Goal: Complete application form

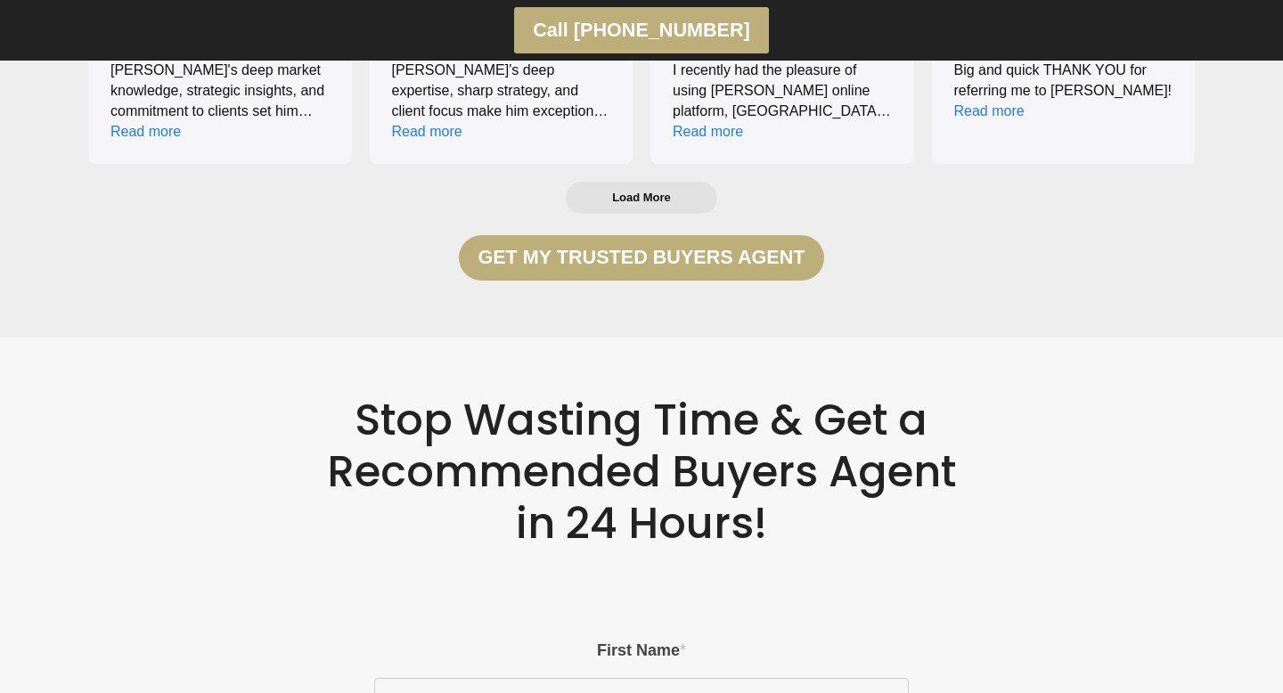
scroll to position [3150, 0]
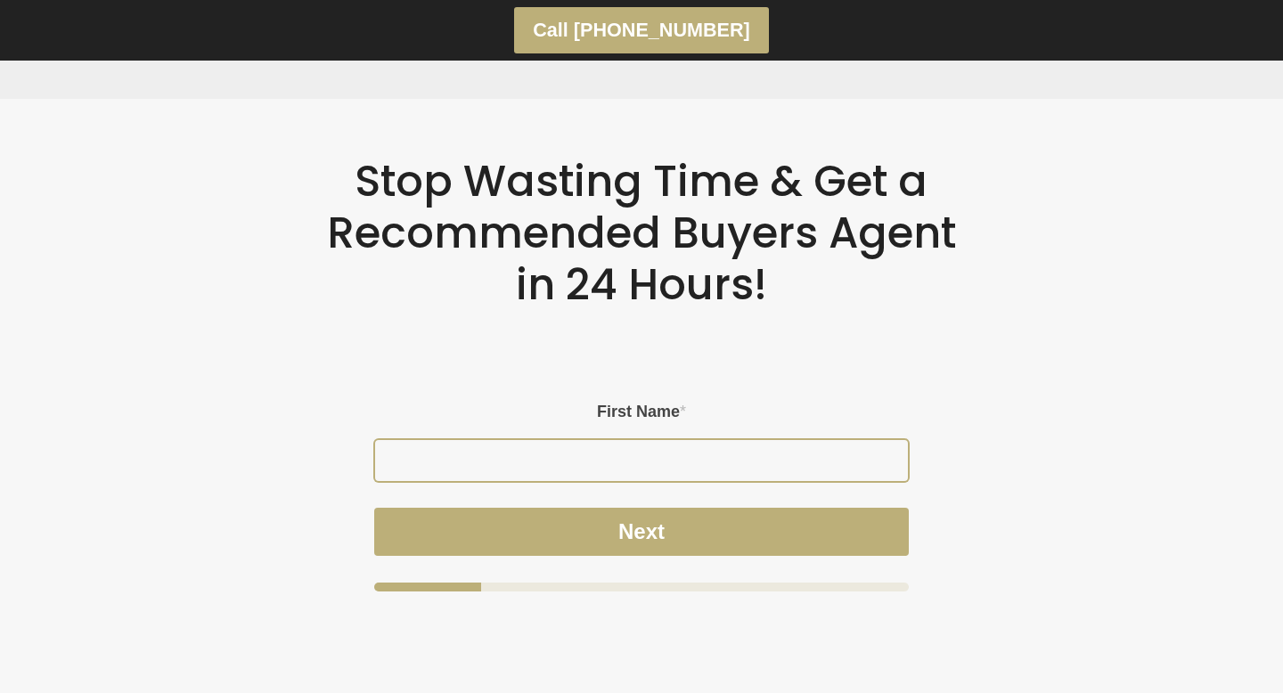
click at [652, 471] on input "First Name *" at bounding box center [641, 460] width 533 height 41
type input "B"
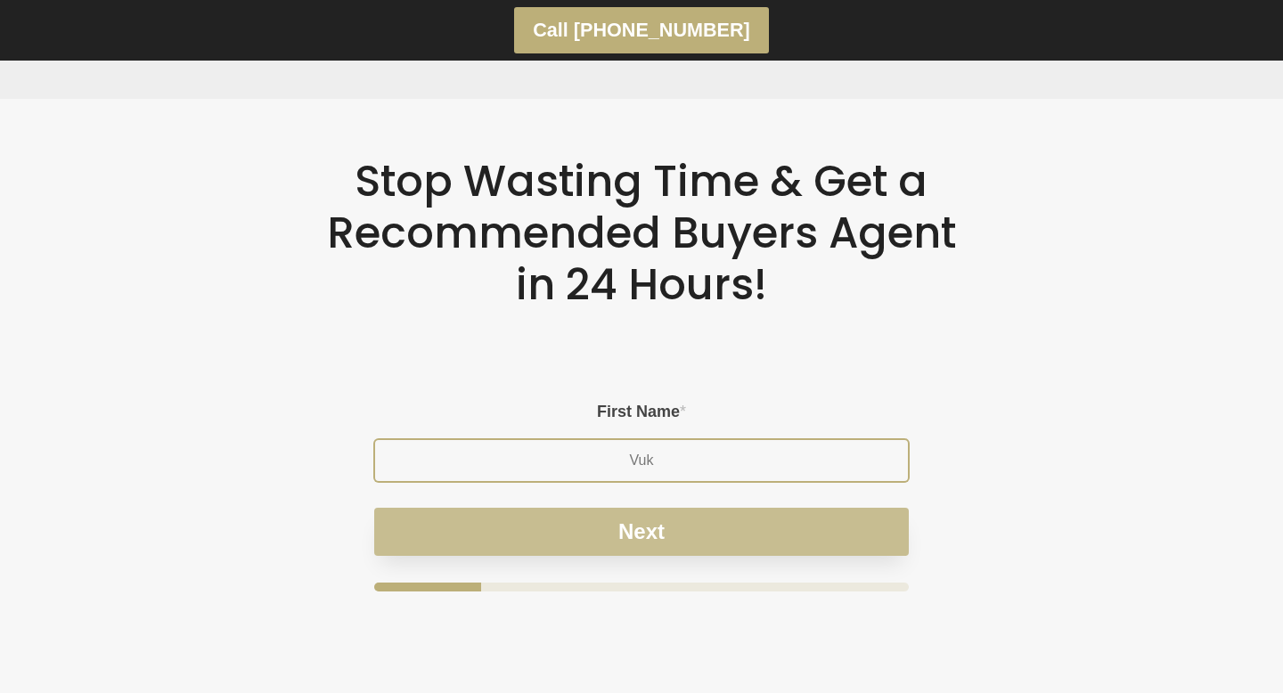
type input "Vuk"
click at [691, 526] on button "Next" at bounding box center [641, 532] width 535 height 48
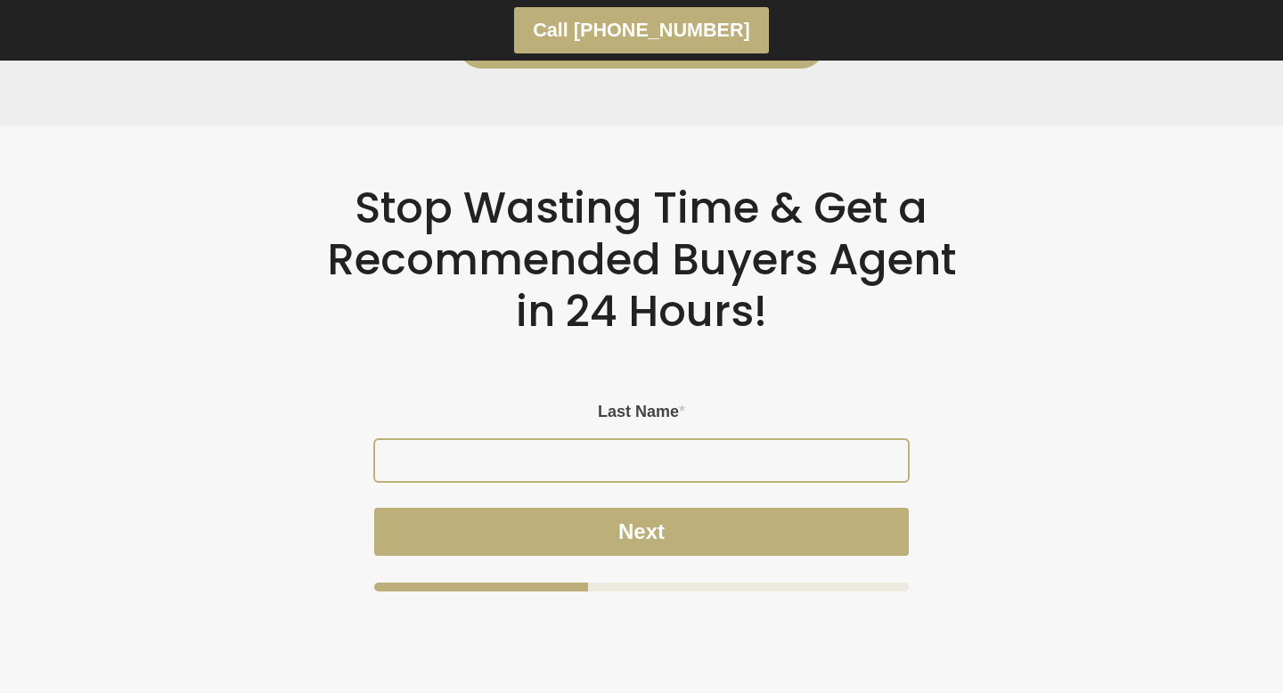
click at [658, 475] on input "Last Name *" at bounding box center [641, 460] width 533 height 41
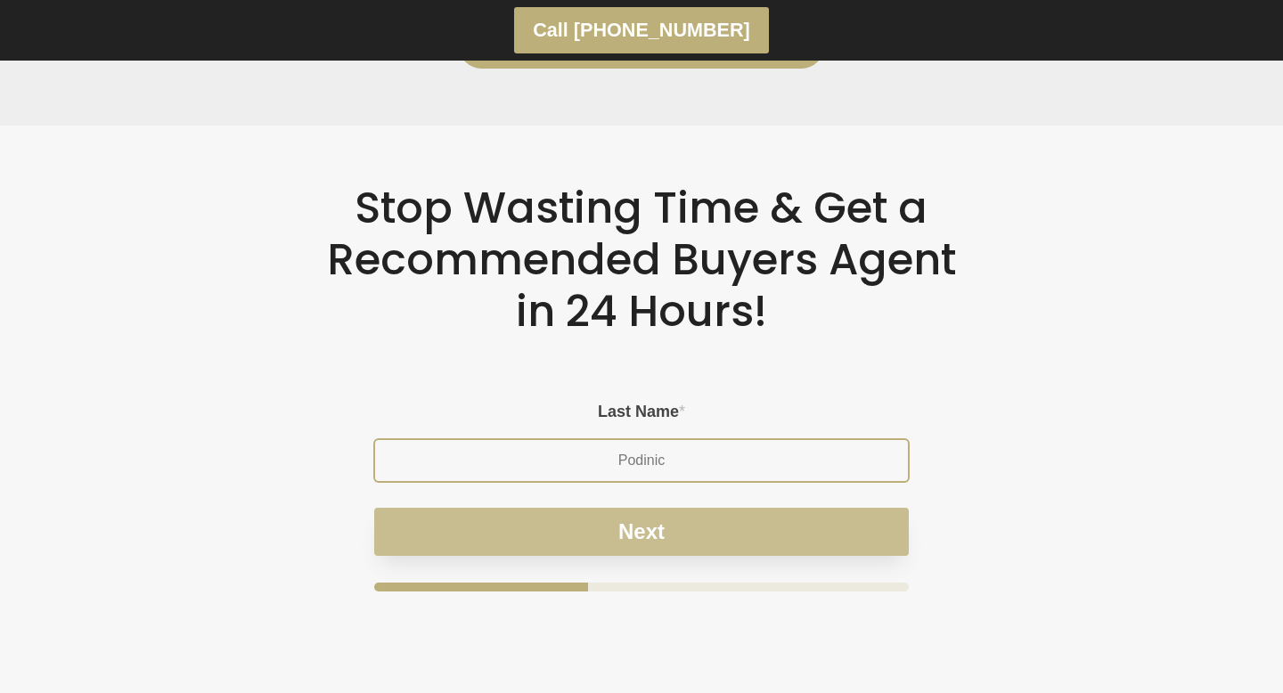
type input "Podinic"
click at [666, 544] on button "Next" at bounding box center [641, 532] width 535 height 48
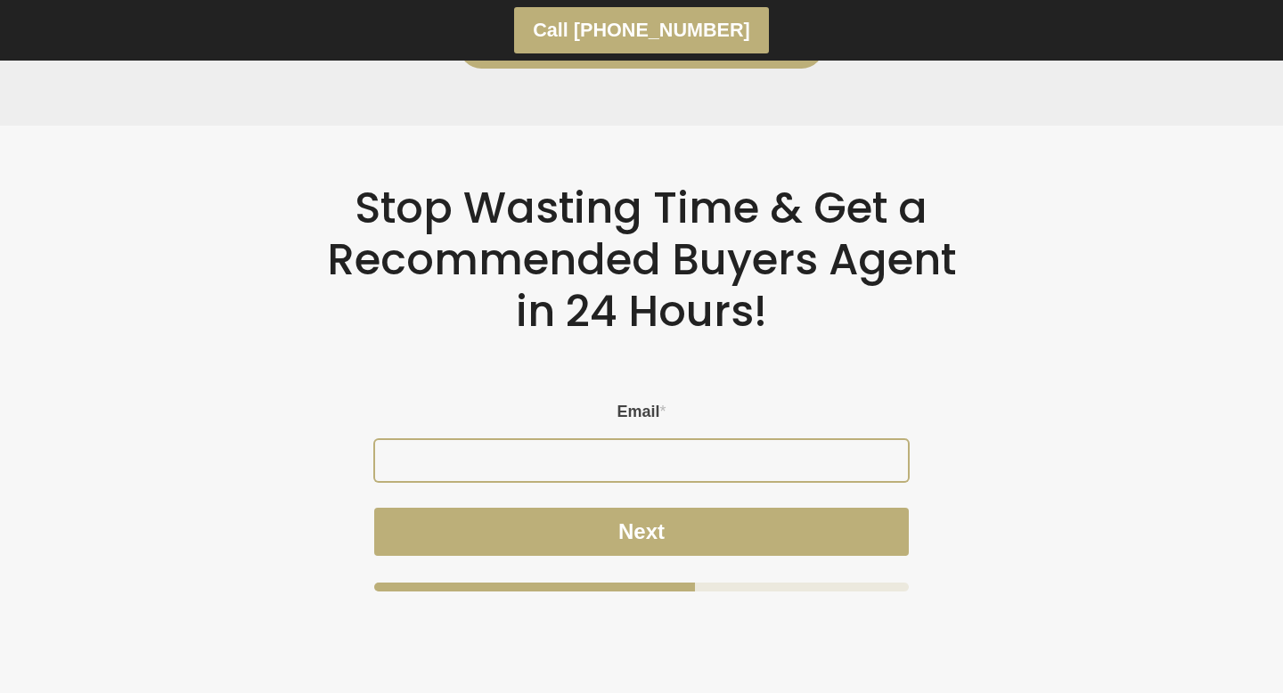
click at [643, 470] on input "Email *" at bounding box center [641, 460] width 533 height 41
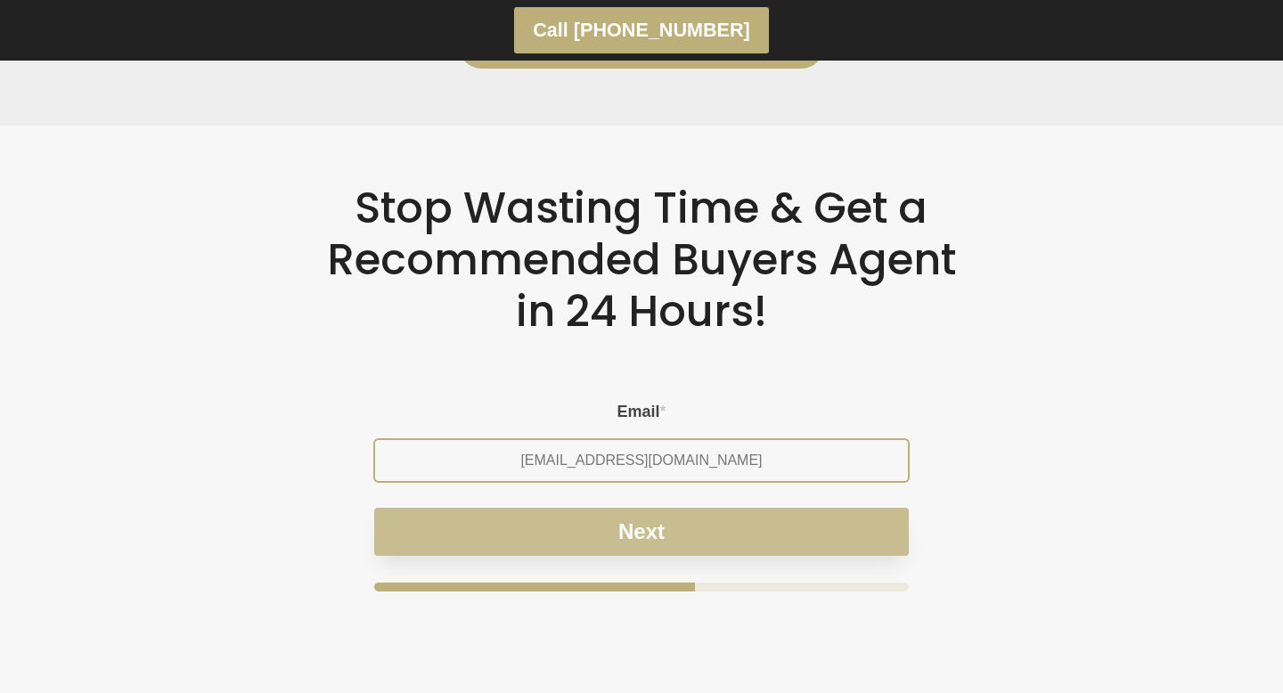
type input "vuk@digitalpod.com.au"
click at [674, 527] on button "Next" at bounding box center [641, 532] width 535 height 48
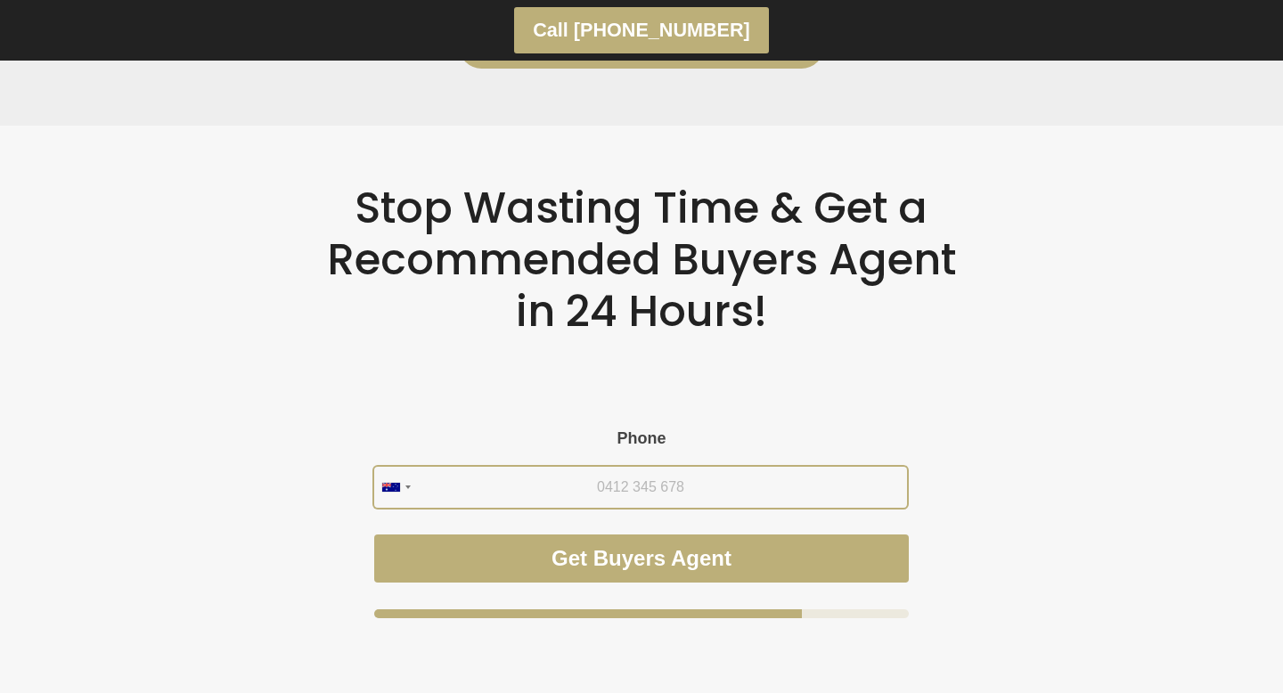
click at [644, 493] on input "Phone" at bounding box center [640, 487] width 533 height 41
type input "0434 255 273"
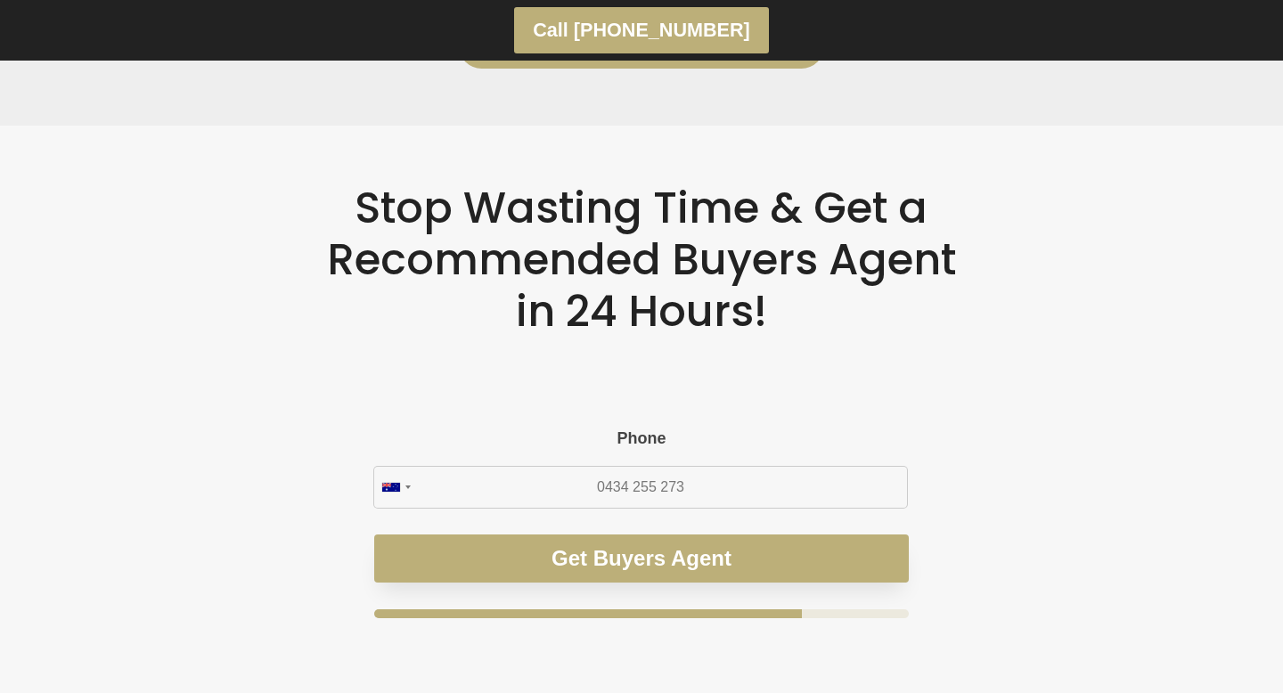
click at [727, 559] on button "Get Buyers Agent" at bounding box center [641, 559] width 535 height 48
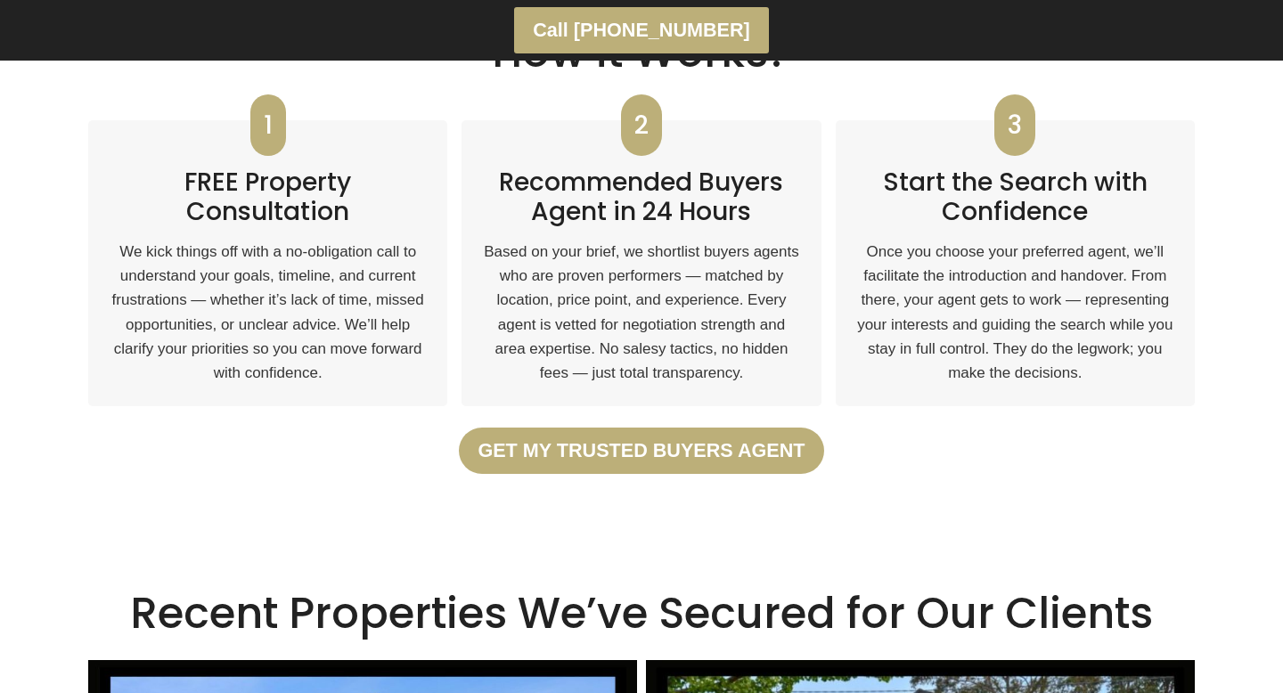
scroll to position [373, 0]
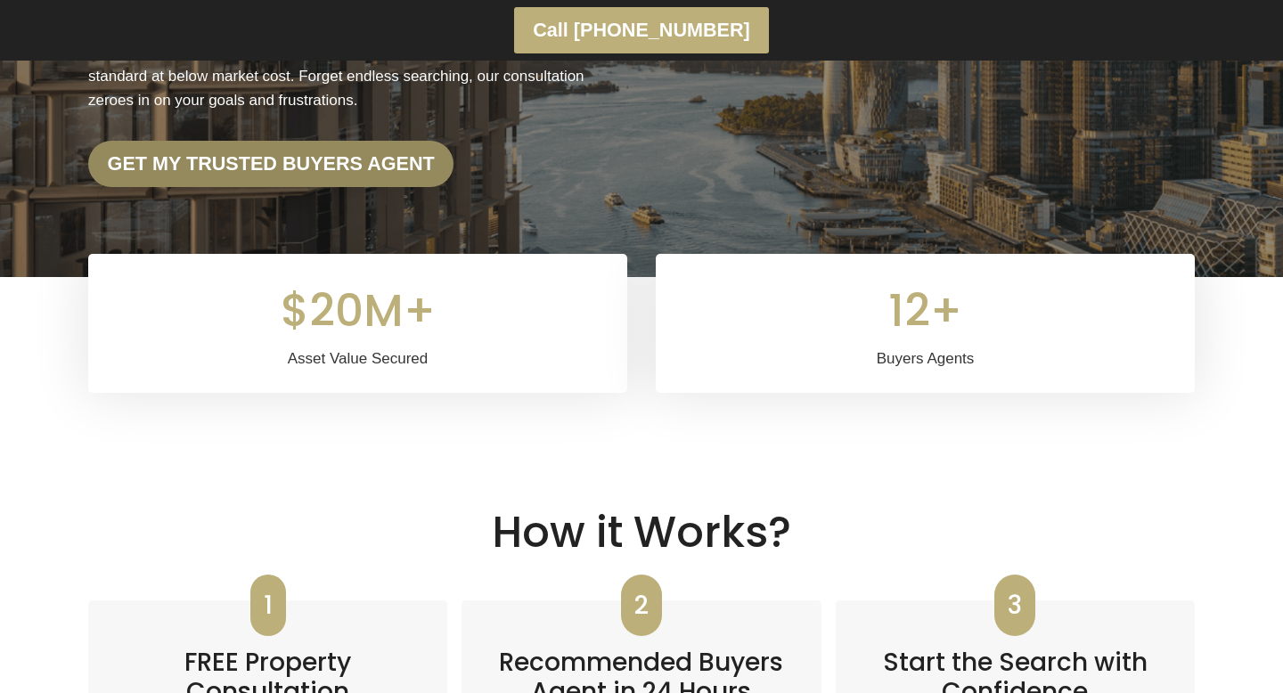
drag, startPoint x: 107, startPoint y: 163, endPoint x: 511, endPoint y: 156, distance: 403.7
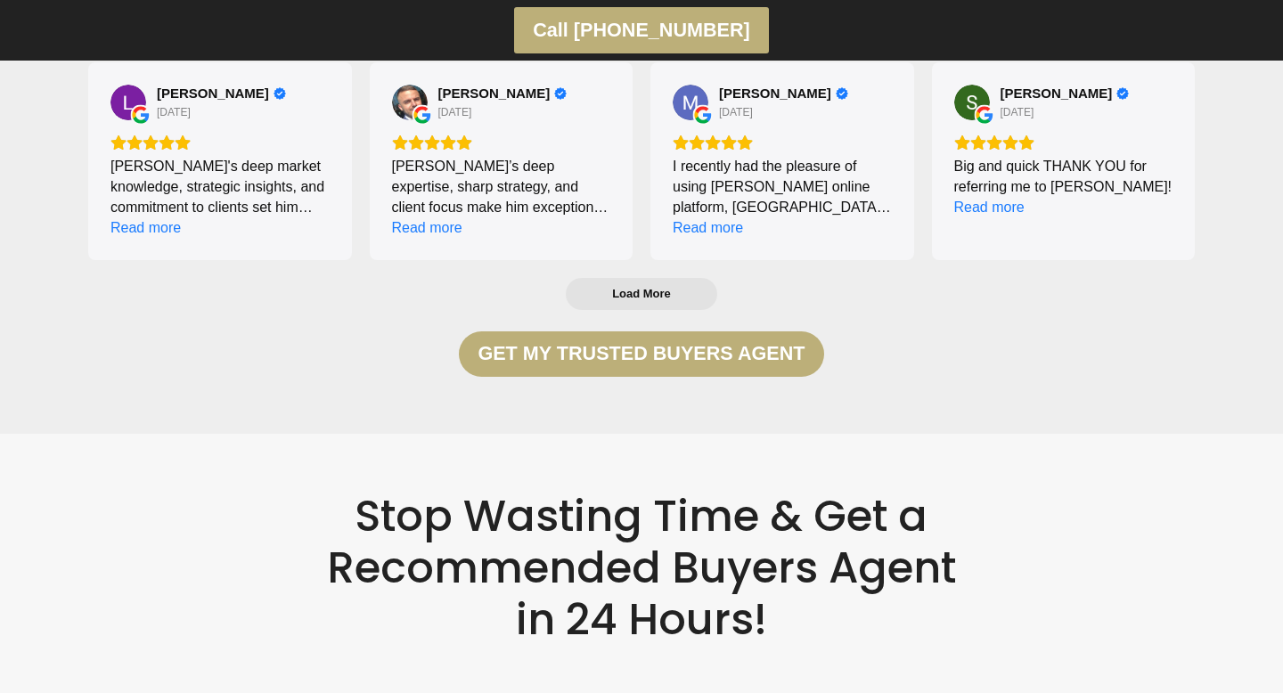
scroll to position [3150, 0]
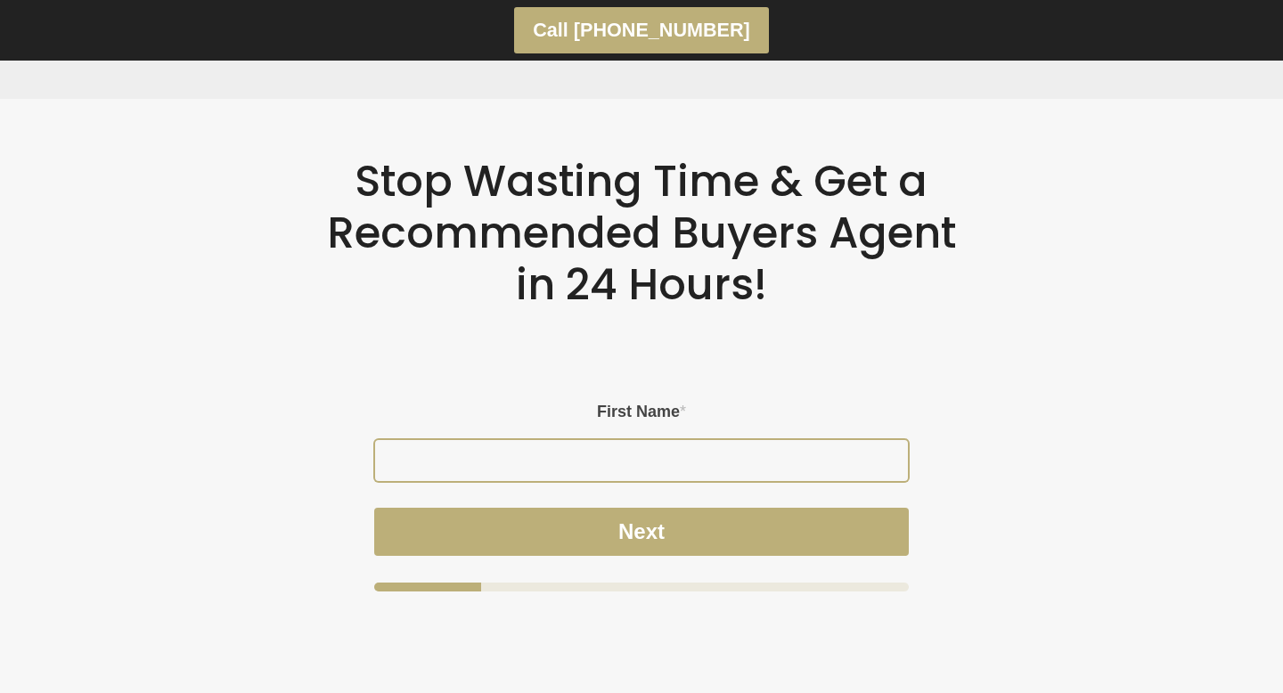
click at [651, 449] on input "First Name *" at bounding box center [641, 460] width 533 height 41
type input "V"
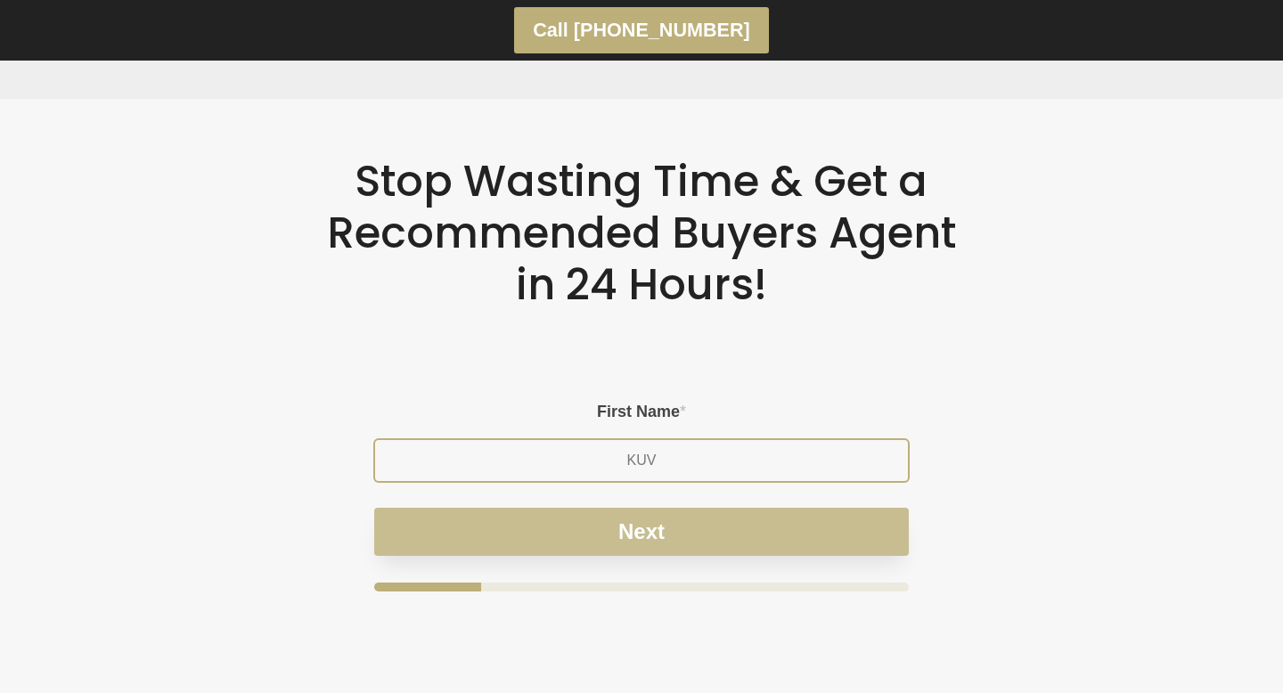
type input "KUV"
click at [712, 543] on button "Next" at bounding box center [641, 532] width 535 height 48
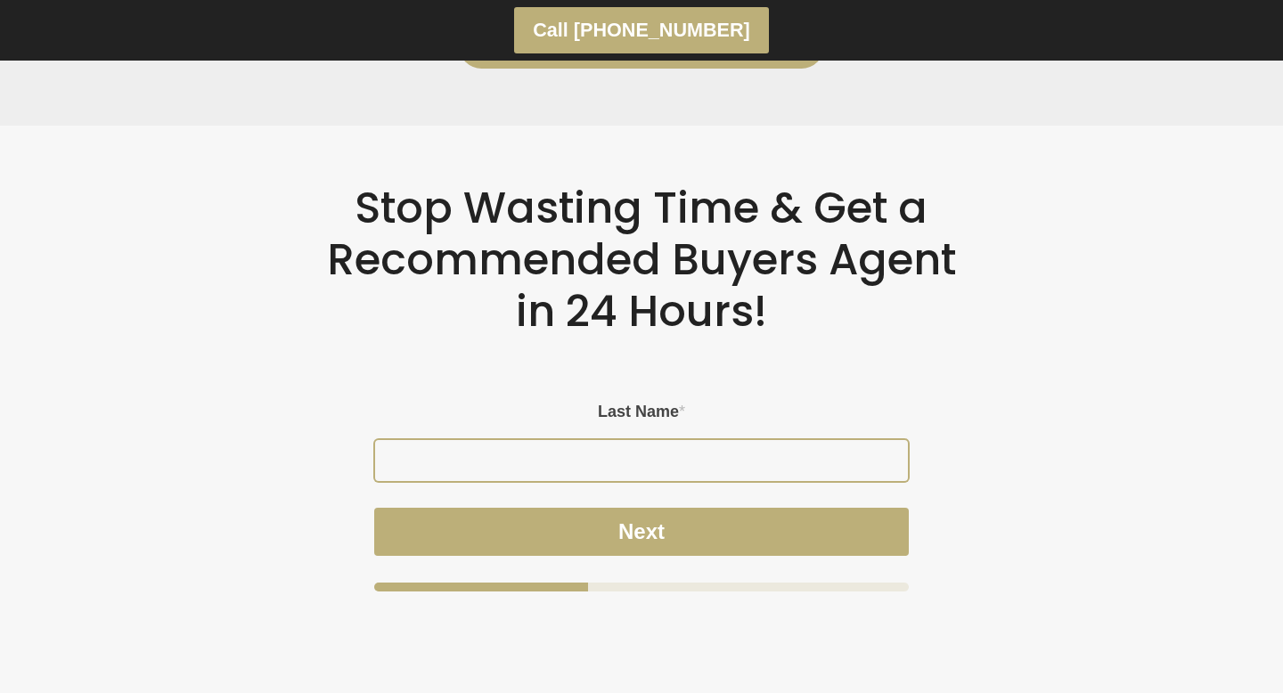
click at [662, 465] on input "Last Name *" at bounding box center [641, 460] width 533 height 41
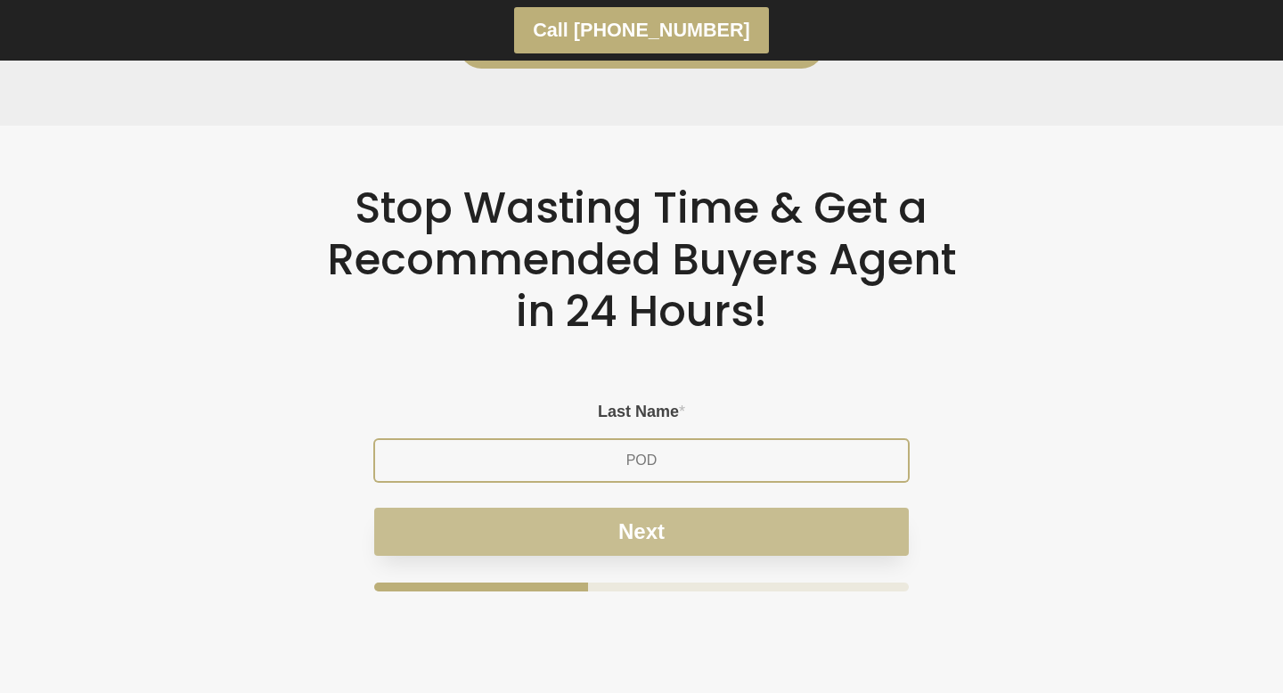
type input "POD"
click at [672, 525] on button "Next" at bounding box center [641, 532] width 535 height 48
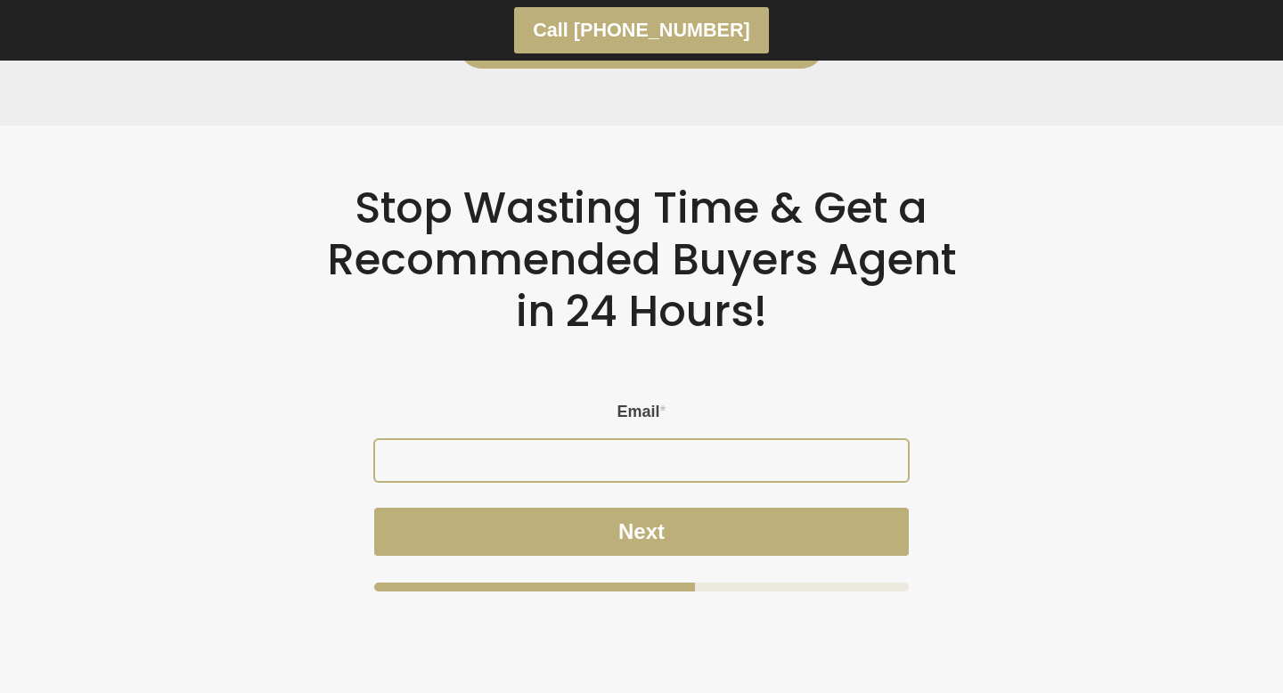
click at [628, 462] on input "Email *" at bounding box center [641, 460] width 533 height 41
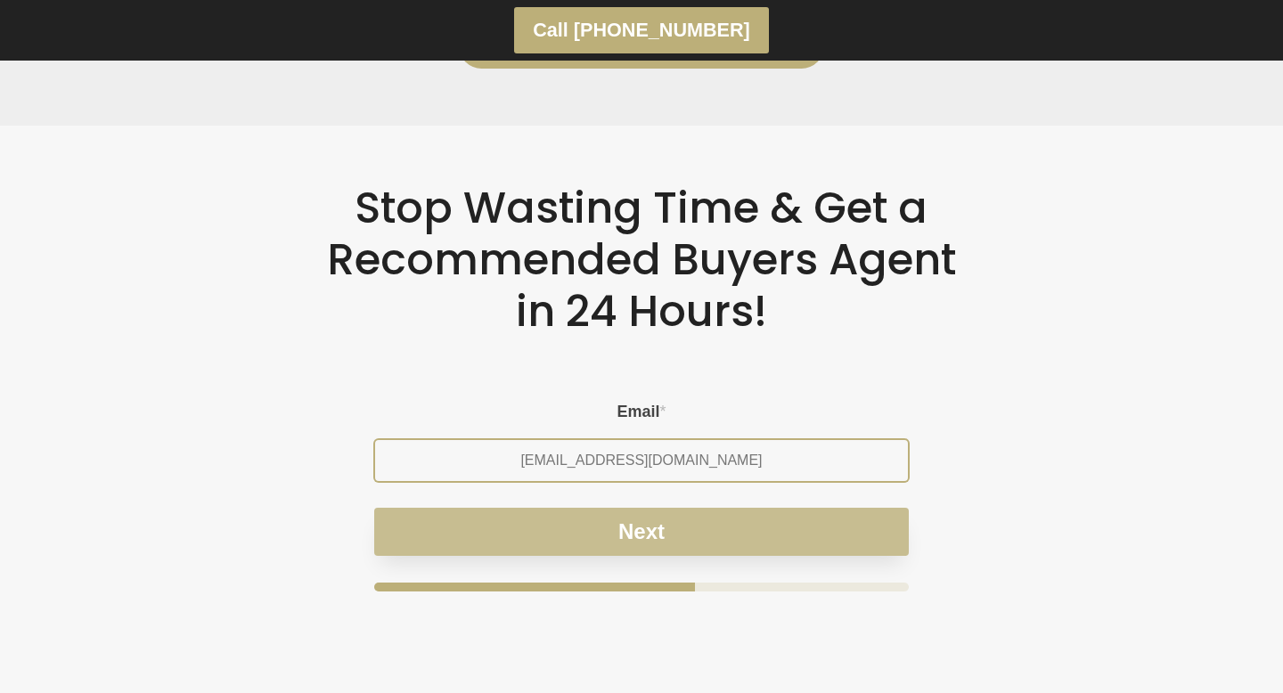
type input "vuk@digitalpod.com.au"
click at [666, 530] on button "Next" at bounding box center [641, 532] width 535 height 48
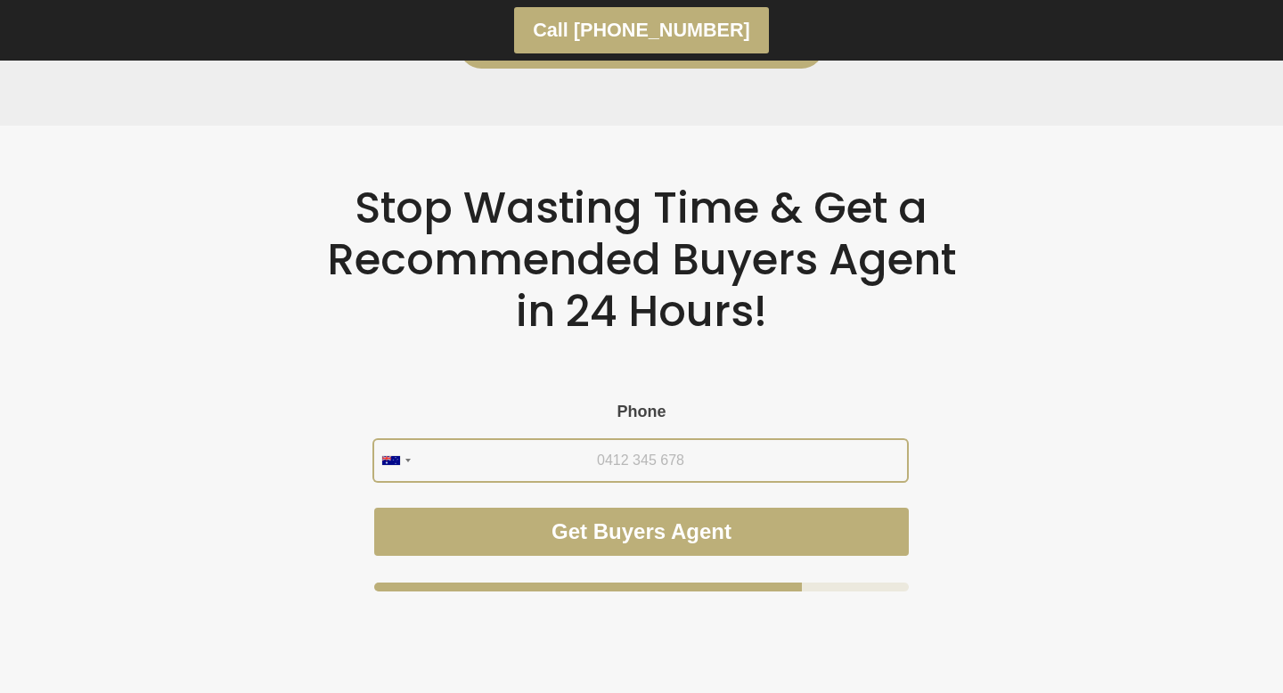
click at [665, 468] on input "Phone" at bounding box center [640, 460] width 533 height 41
type input "0434 255 273"
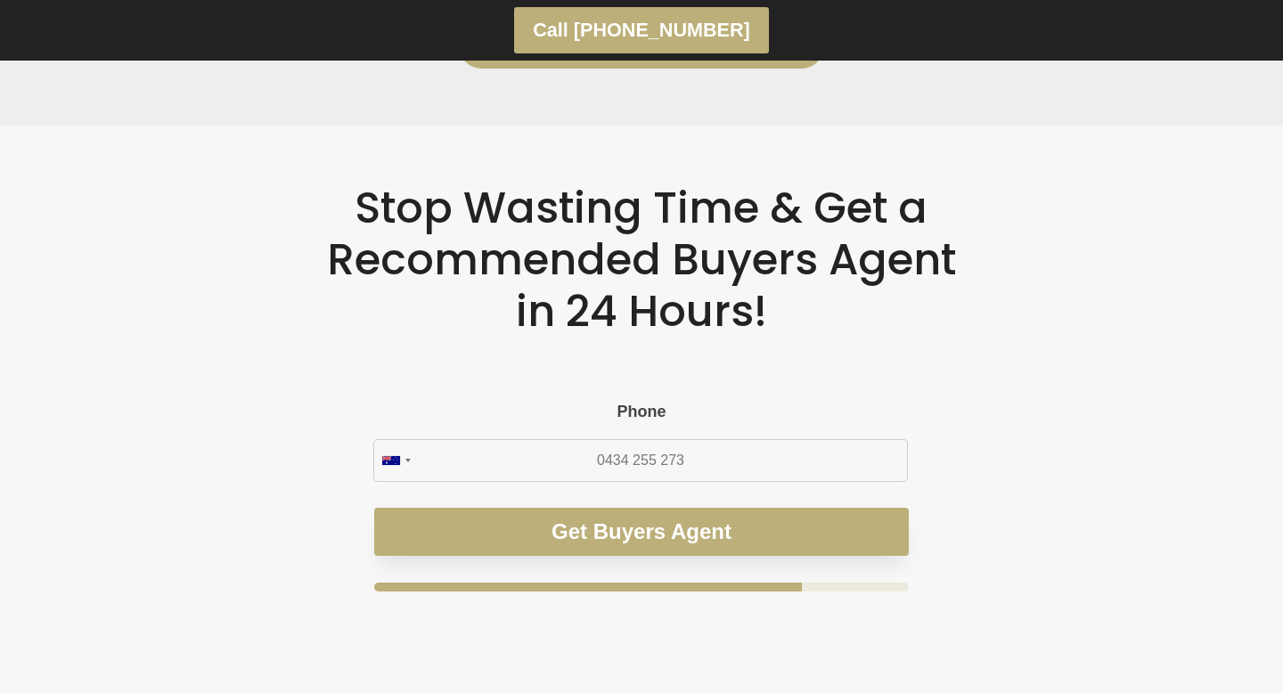
click at [707, 519] on button "Get Buyers Agent" at bounding box center [641, 532] width 535 height 48
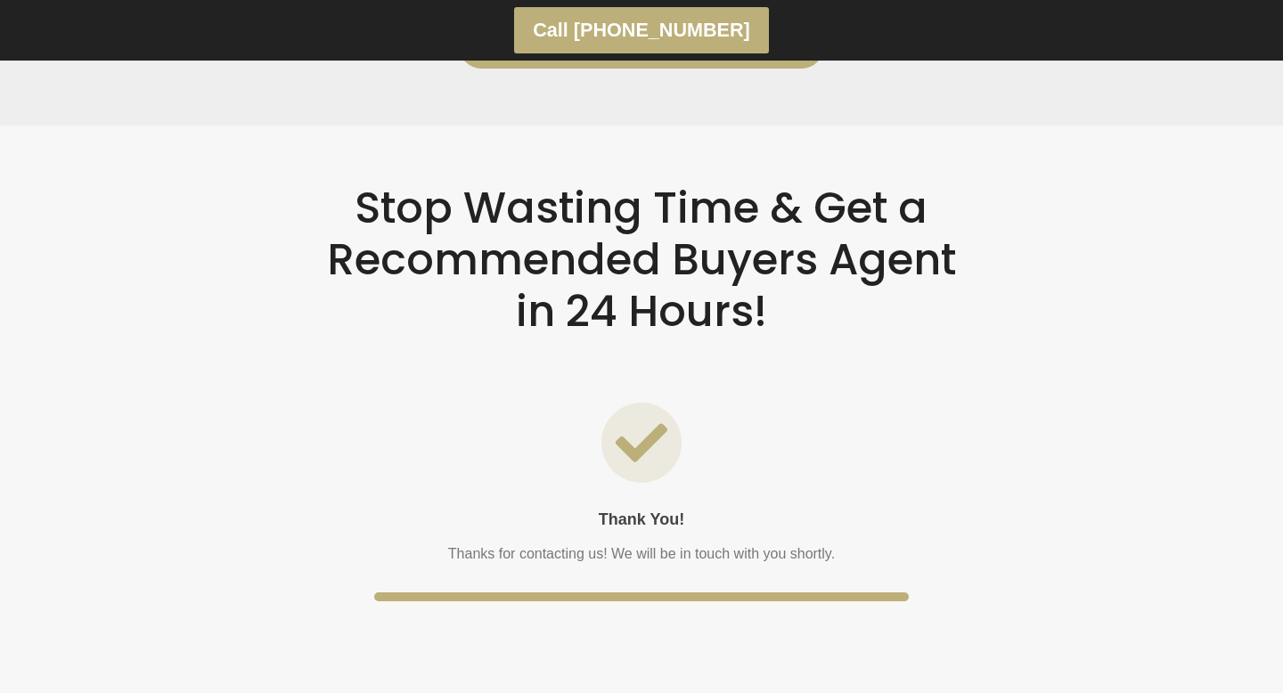
scroll to position [3133, 0]
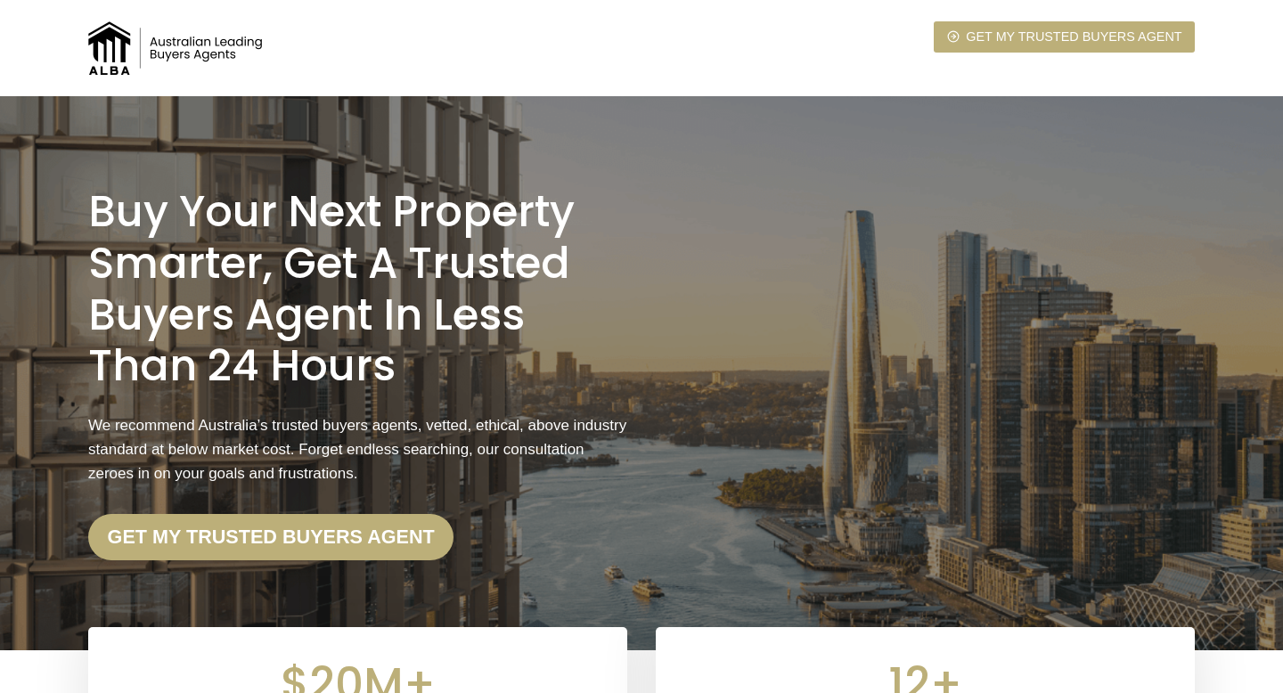
click at [114, 47] on img at bounding box center [177, 47] width 178 height 53
click at [118, 45] on img at bounding box center [177, 47] width 178 height 53
click at [174, 45] on img at bounding box center [177, 47] width 178 height 53
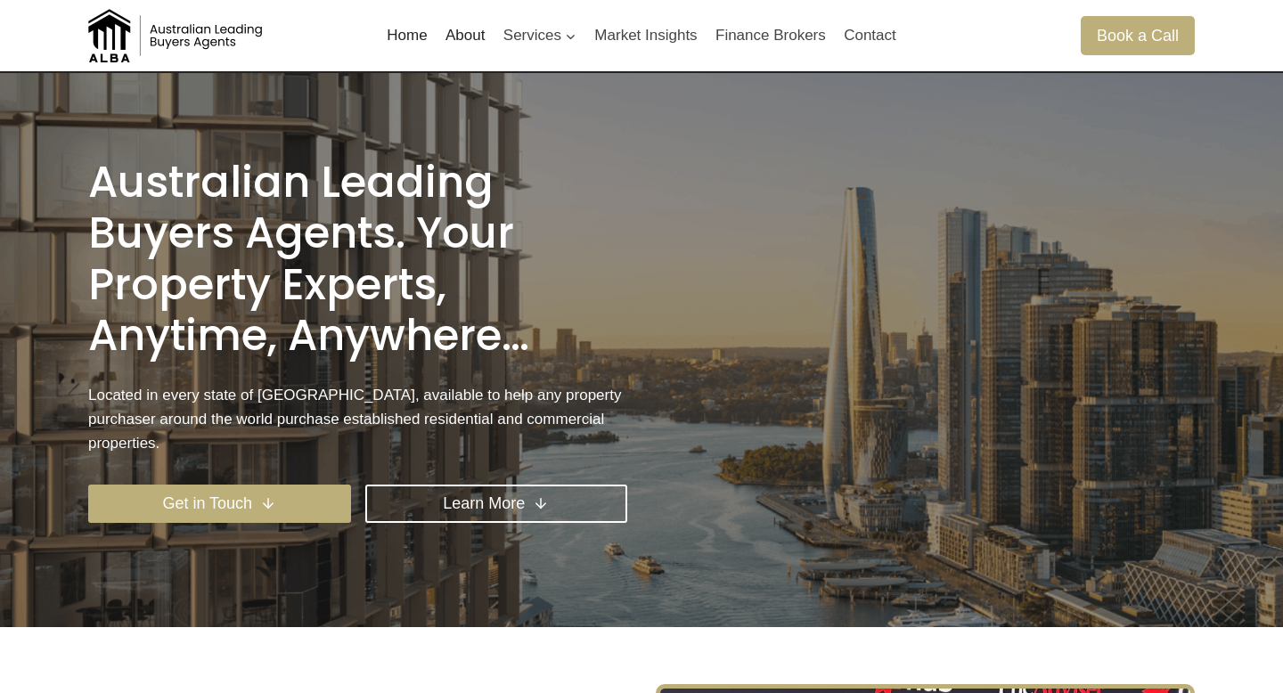
click at [934, 53] on div at bounding box center [993, 35] width 176 height 71
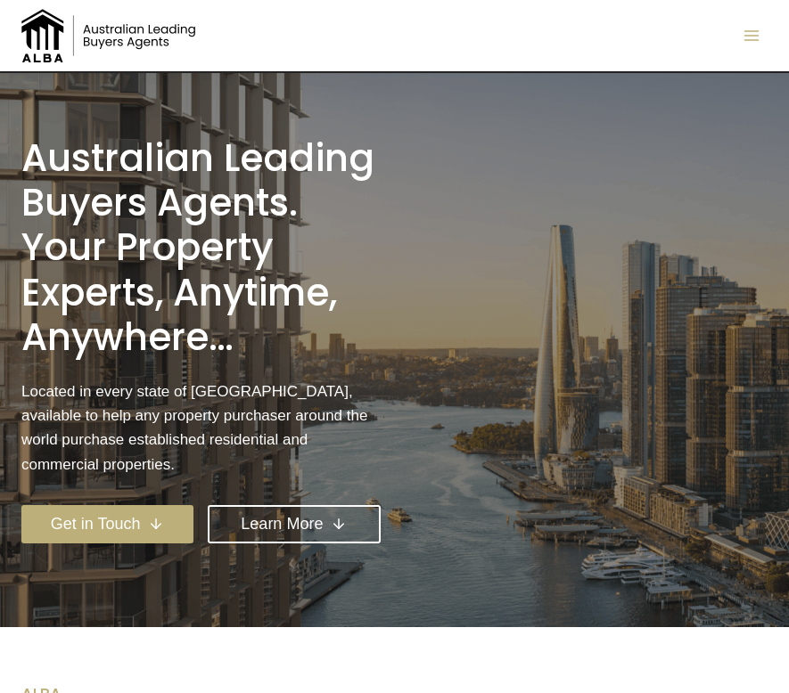
click at [749, 41] on icon "Toggle Menu" at bounding box center [751, 36] width 18 height 18
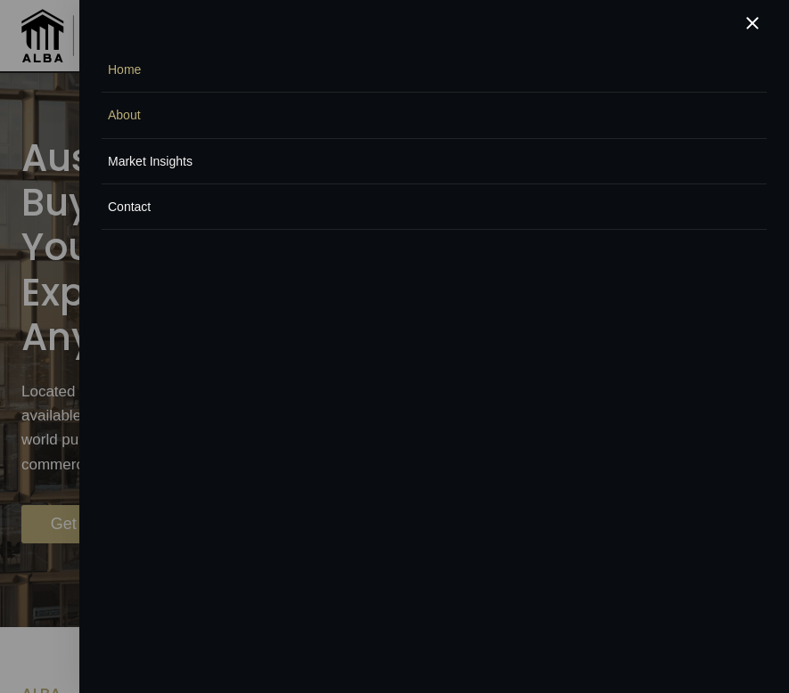
click at [748, 29] on button "Close menu" at bounding box center [752, 23] width 28 height 47
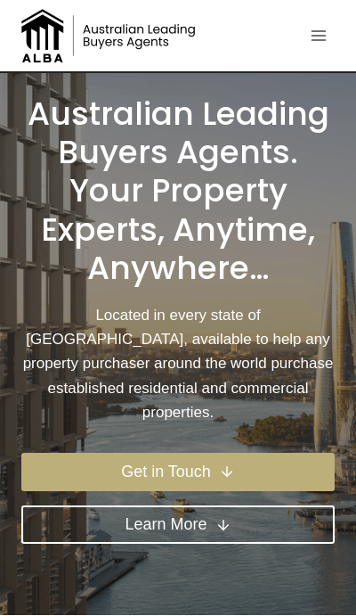
click at [317, 42] on icon "Toggle Menu" at bounding box center [319, 36] width 18 height 18
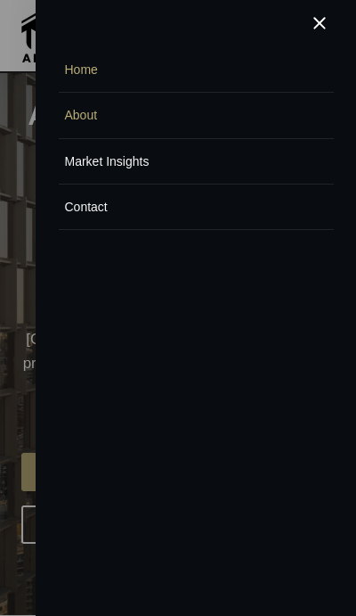
click at [315, 27] on span "Close menu" at bounding box center [320, 23] width 12 height 12
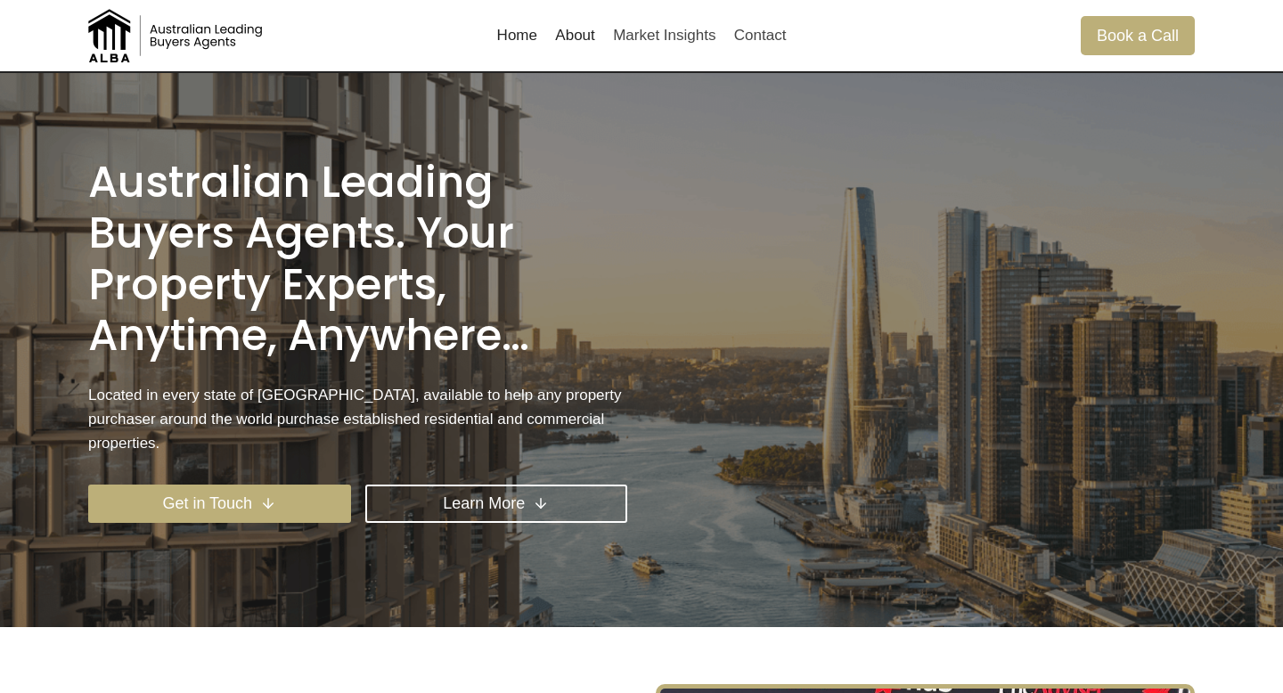
click at [525, 37] on link "Home" at bounding box center [516, 35] width 59 height 43
click at [575, 42] on link "About" at bounding box center [575, 35] width 58 height 43
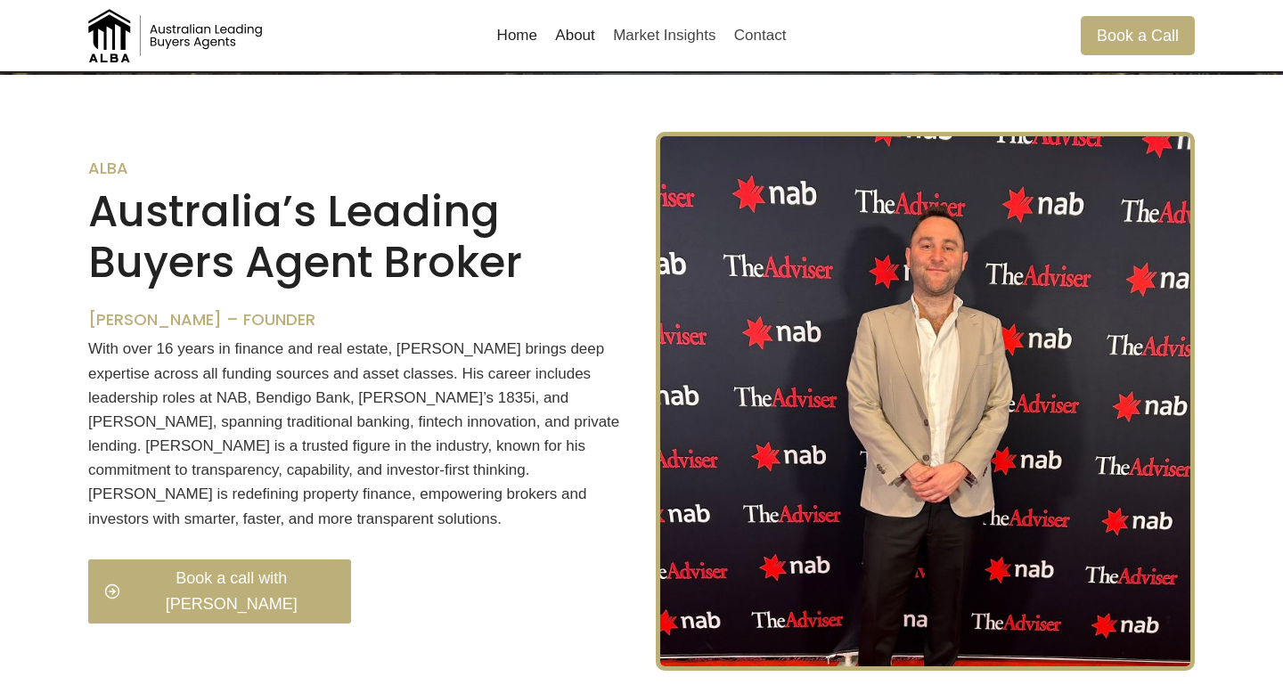
scroll to position [554, 0]
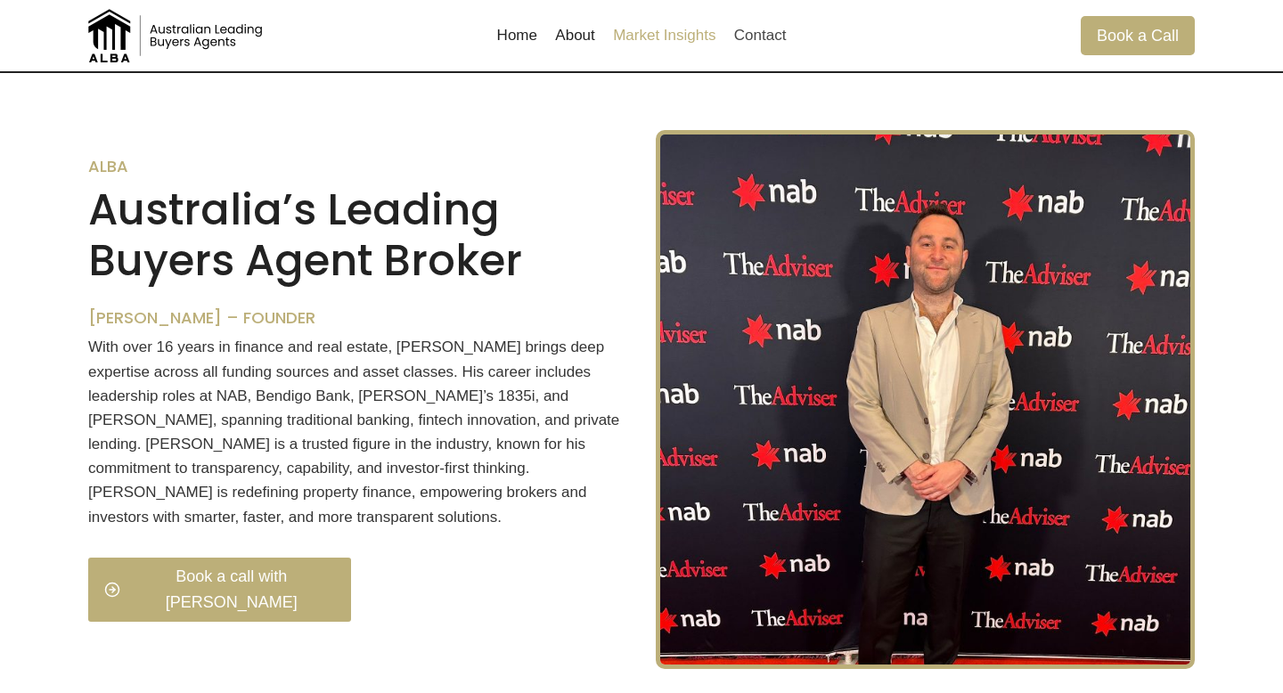
click at [628, 38] on link "Market Insights" at bounding box center [664, 35] width 121 height 43
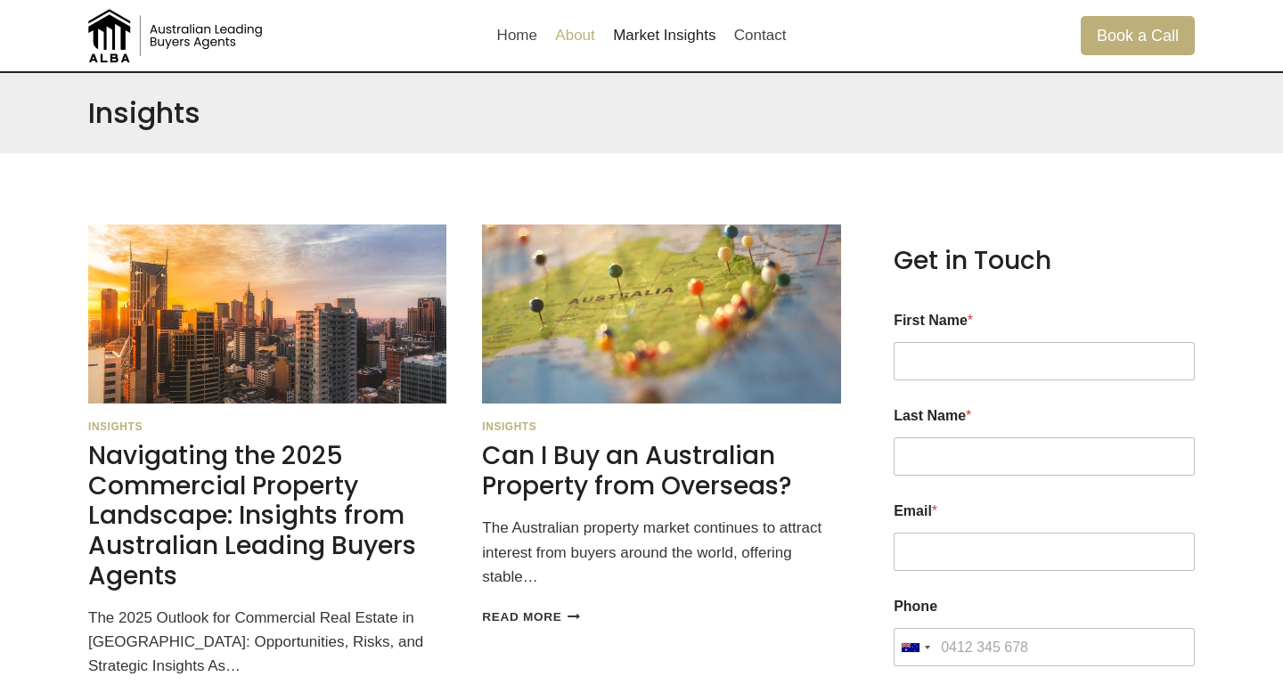
click at [575, 37] on link "About" at bounding box center [575, 35] width 58 height 43
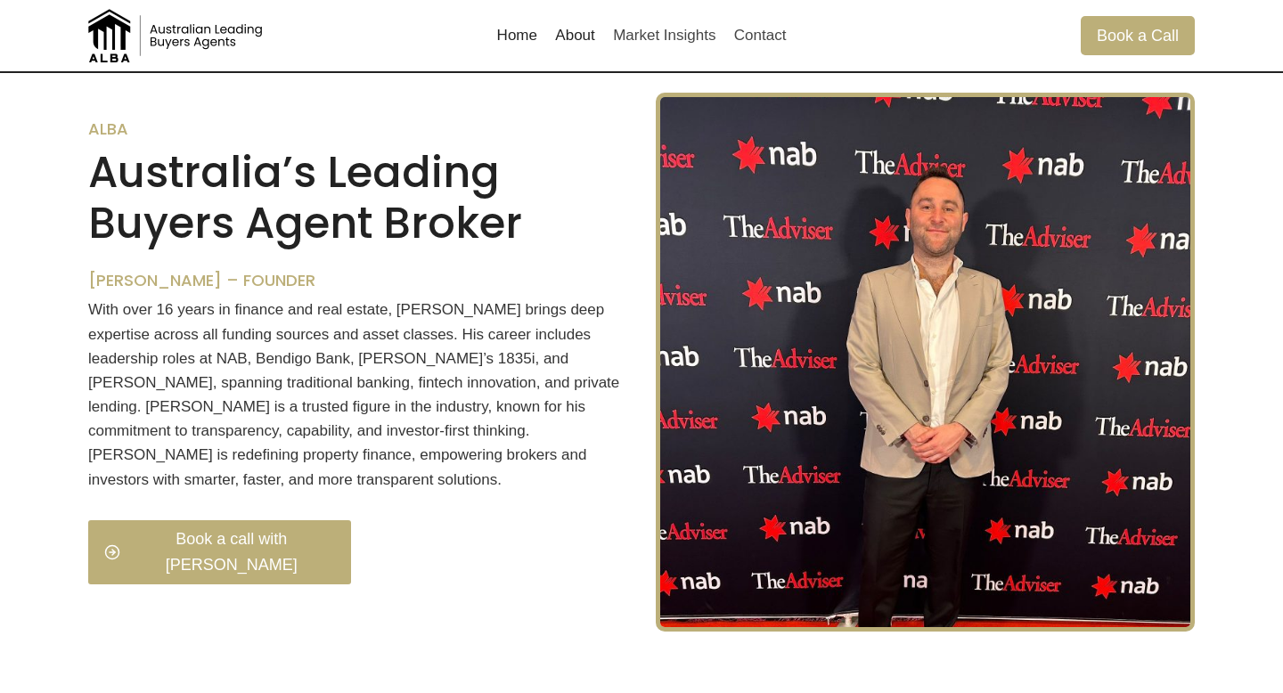
scroll to position [589, 0]
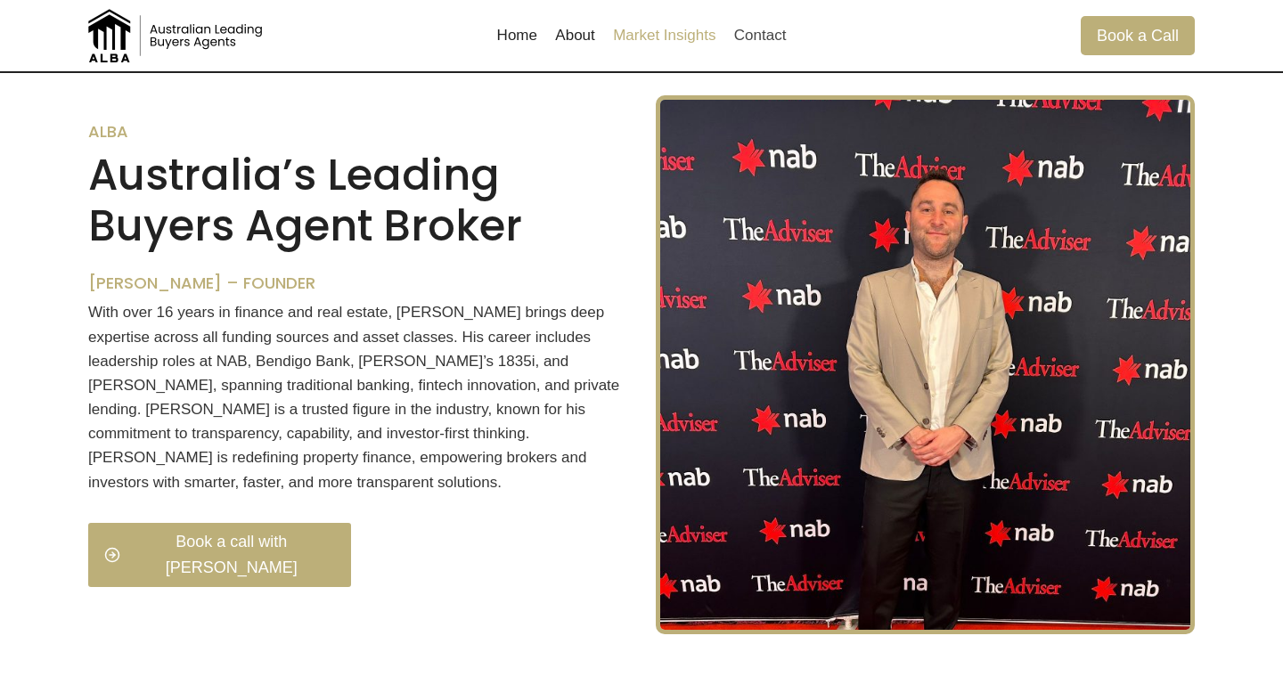
click at [666, 41] on link "Market Insights" at bounding box center [664, 35] width 121 height 43
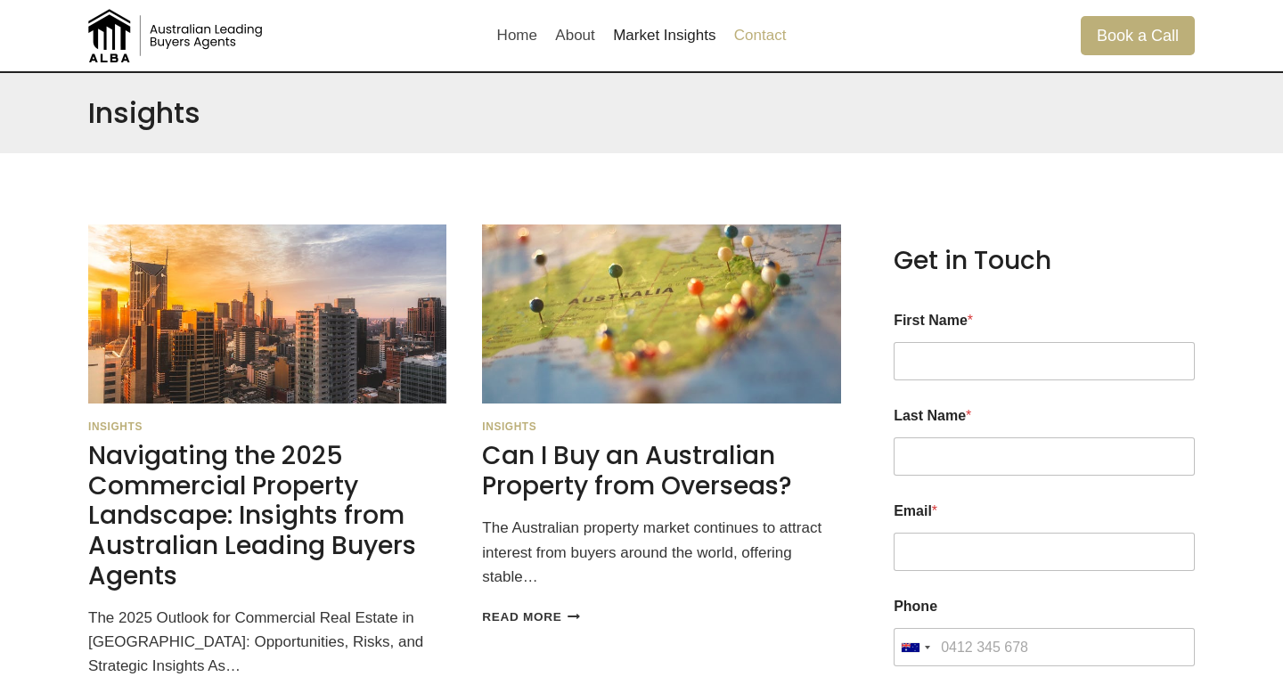
click at [750, 39] on link "Contact" at bounding box center [760, 35] width 70 height 43
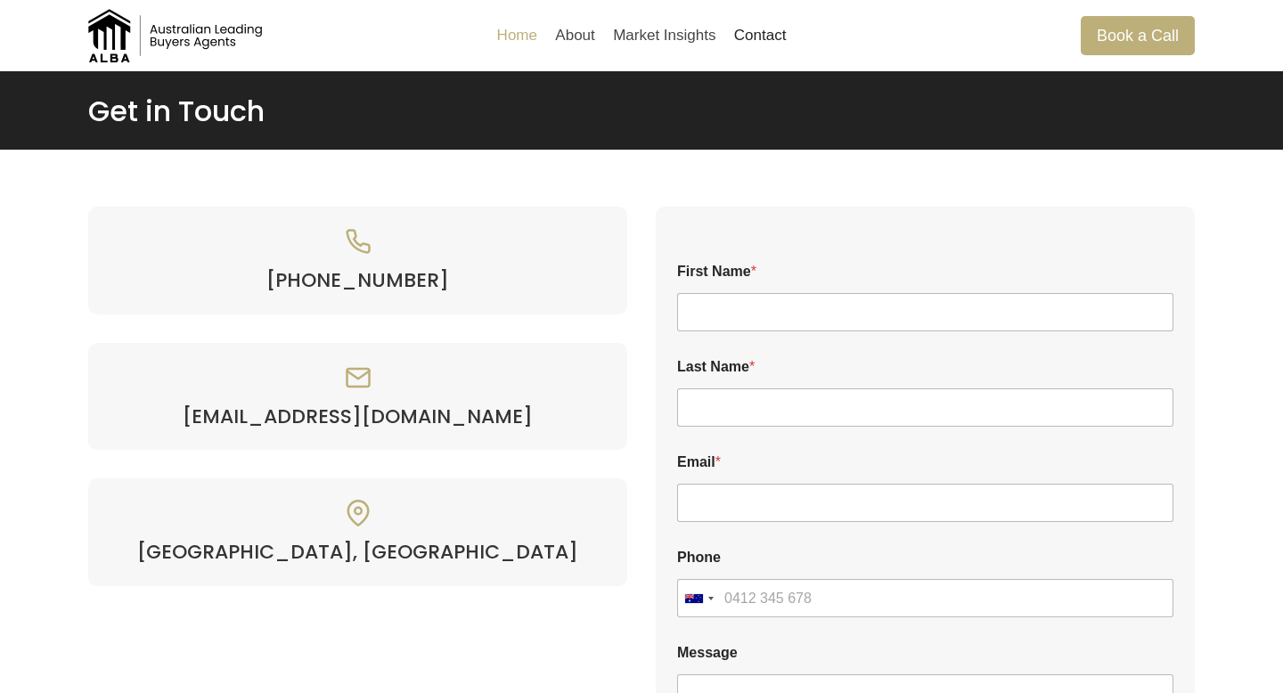
click at [511, 45] on link "Home" at bounding box center [516, 35] width 59 height 43
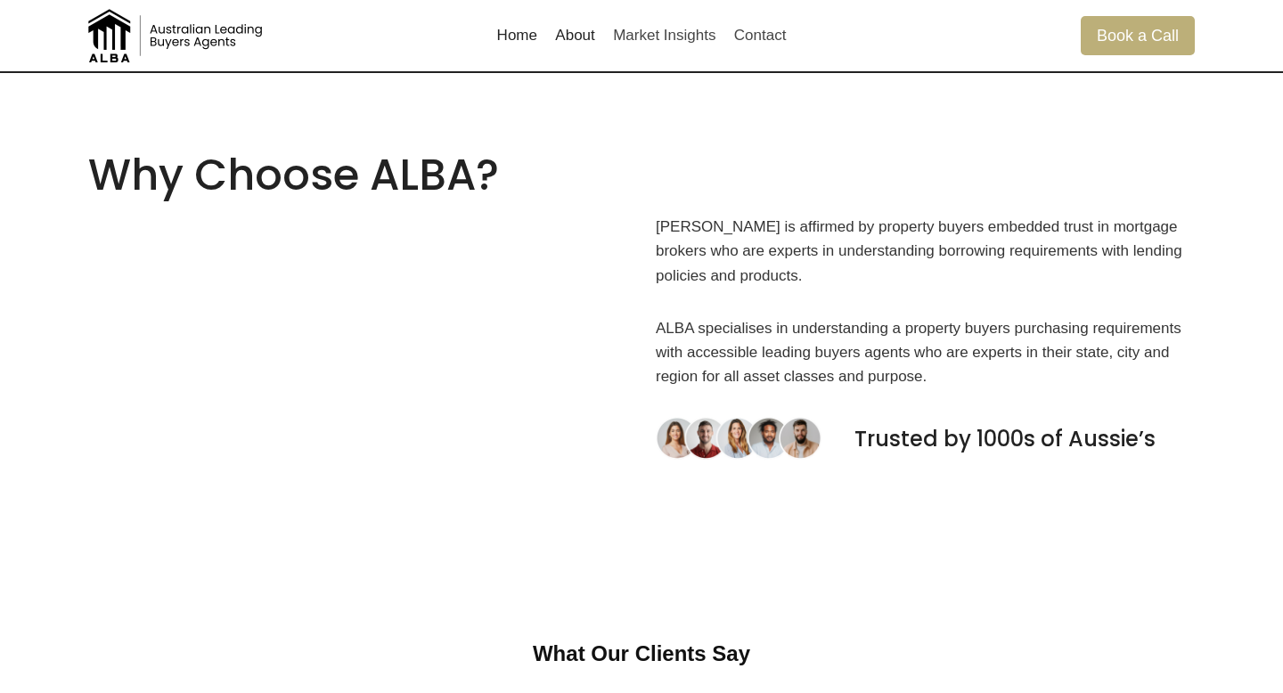
scroll to position [1153, 0]
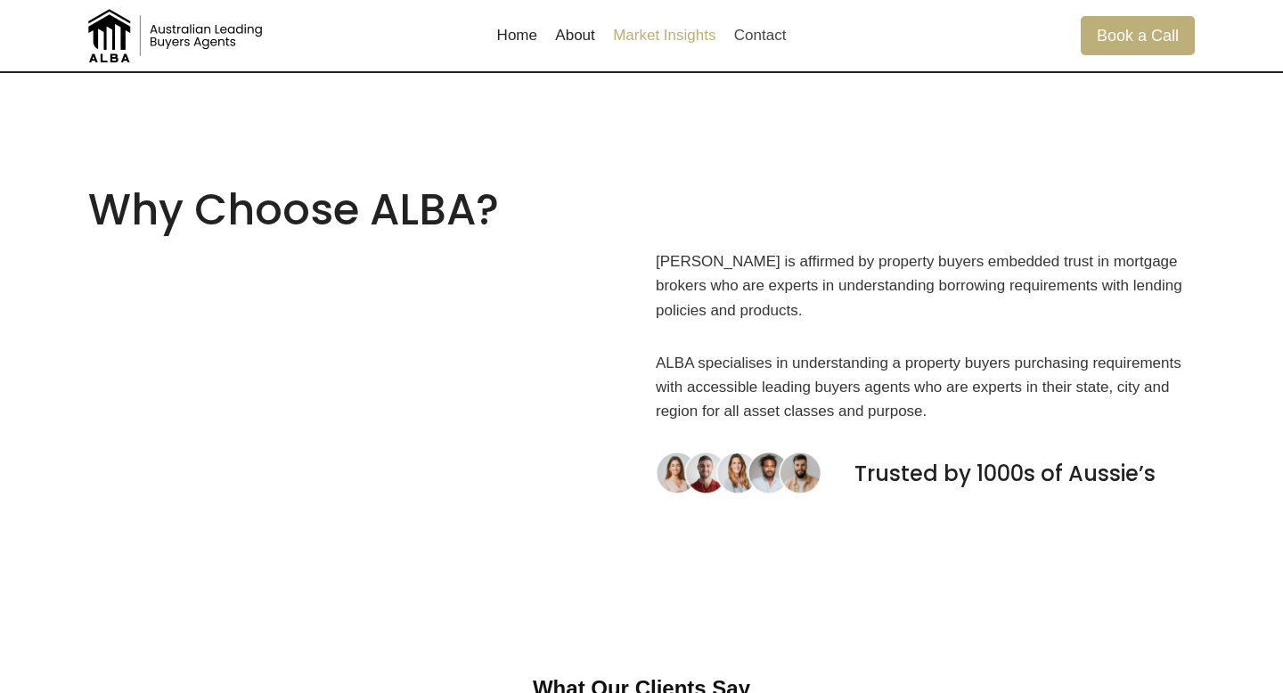
click at [678, 45] on link "Market Insights" at bounding box center [664, 35] width 121 height 43
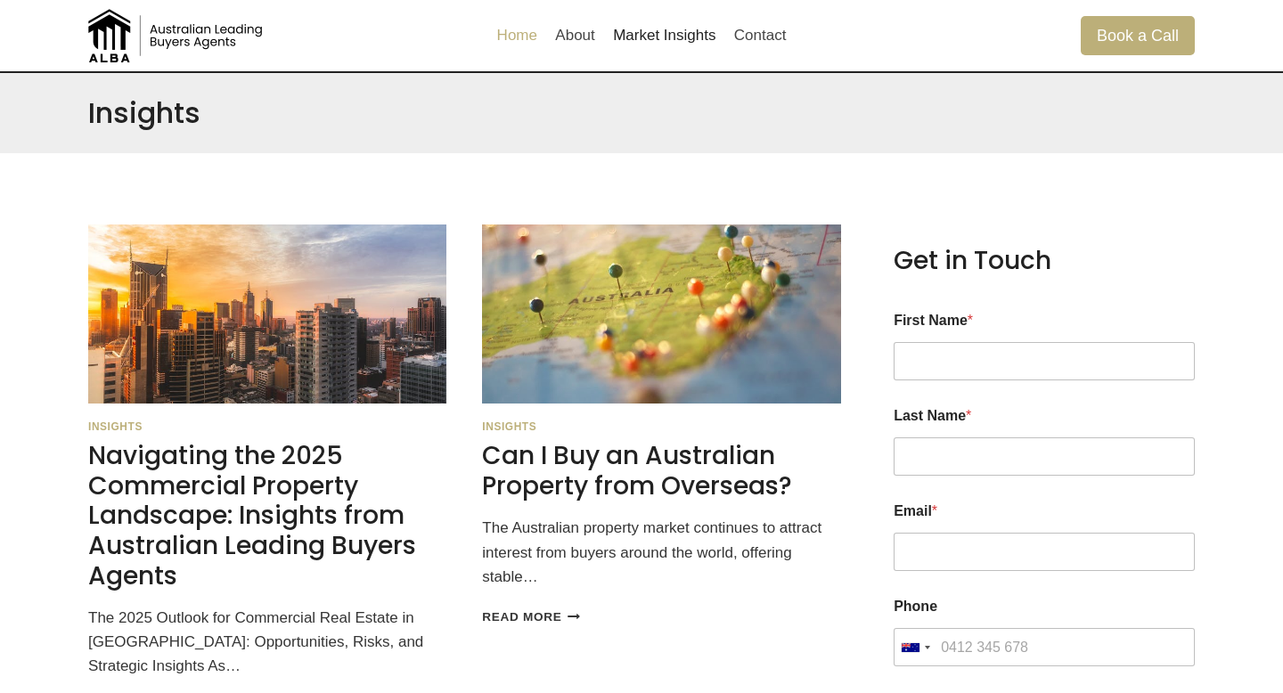
click at [517, 36] on link "Home" at bounding box center [516, 35] width 59 height 43
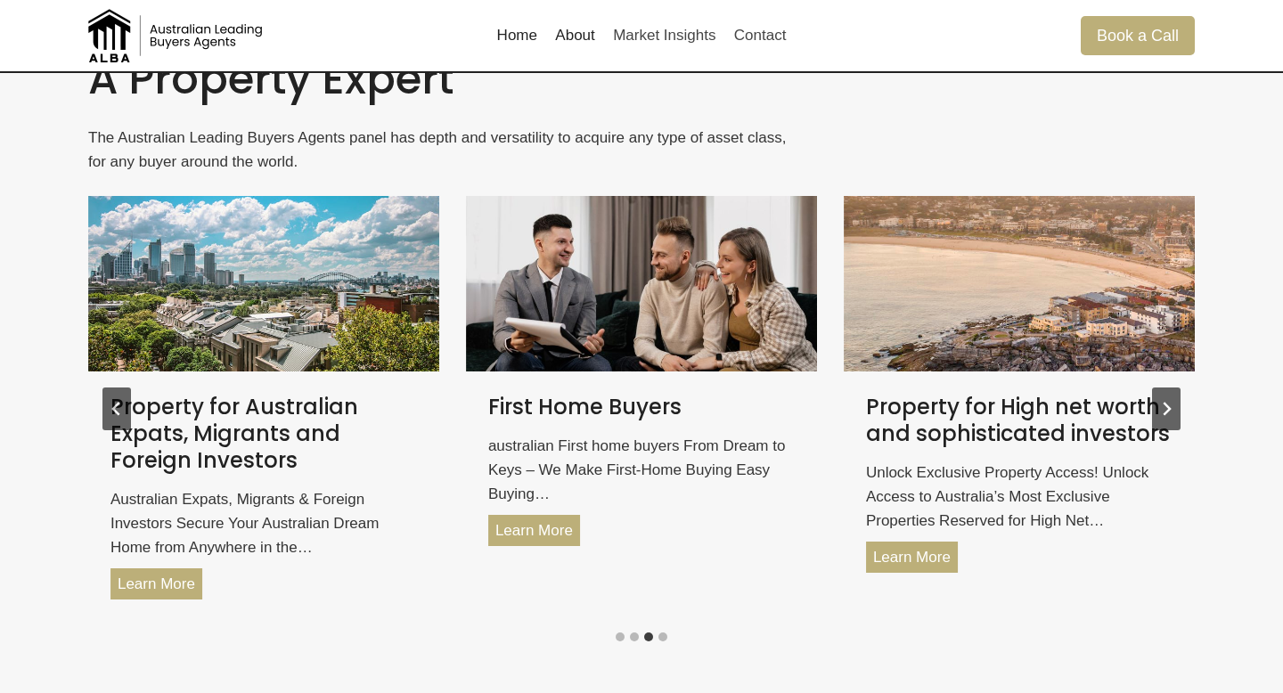
scroll to position [2340, 0]
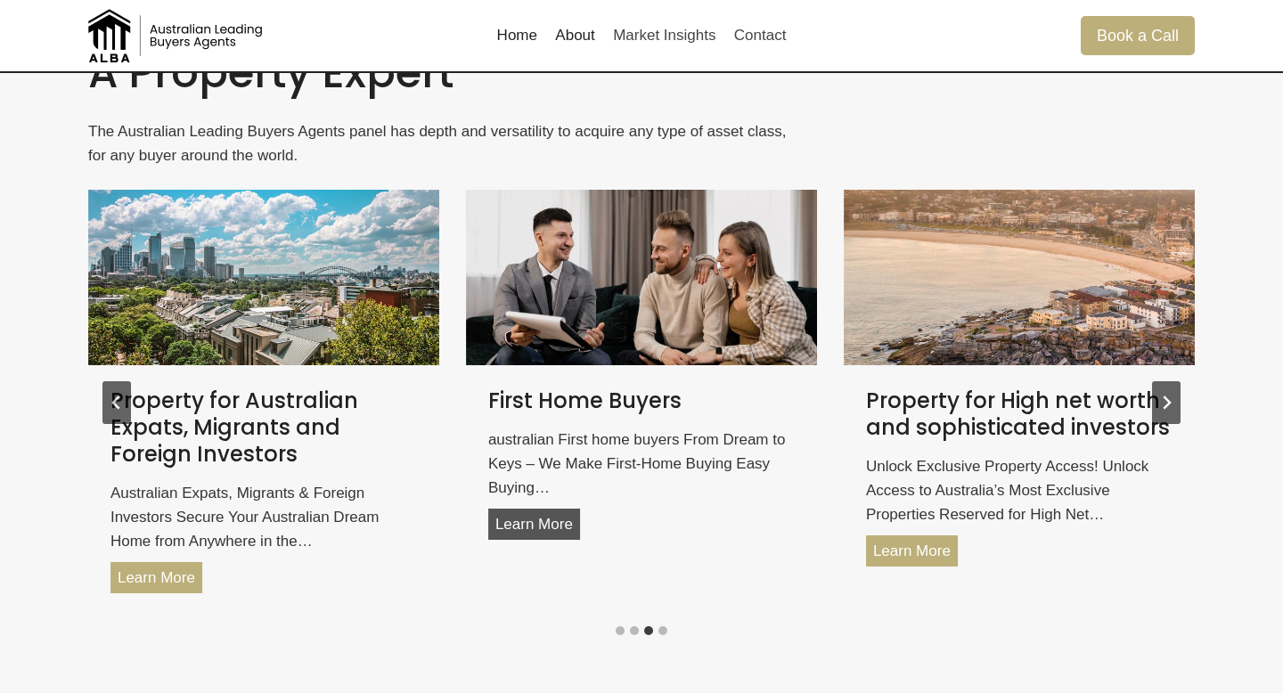
click at [521, 527] on link "Learn More First Home Buyers" at bounding box center [534, 524] width 92 height 31
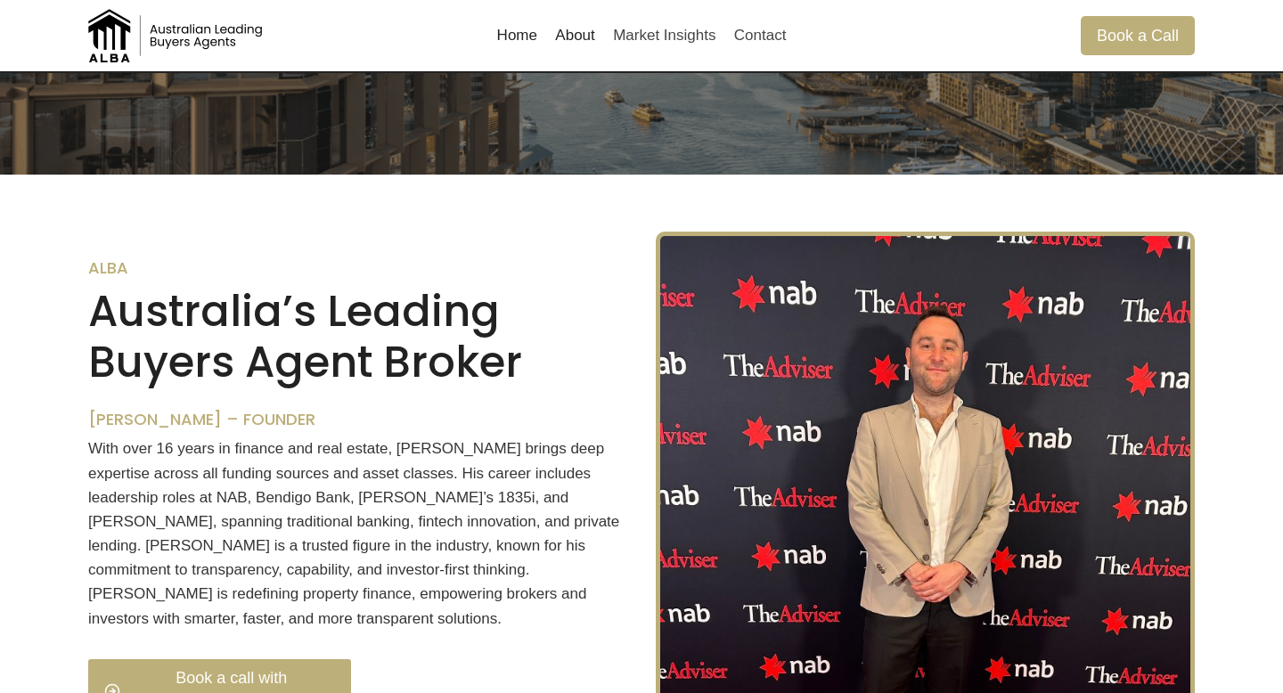
scroll to position [455, 0]
